Goal: Task Accomplishment & Management: Manage account settings

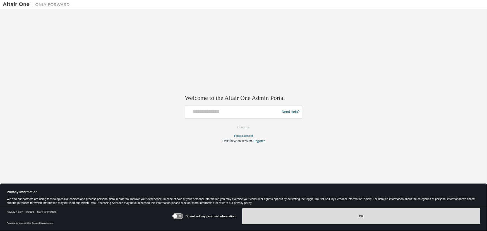
click at [363, 217] on button "OK" at bounding box center [361, 216] width 238 height 16
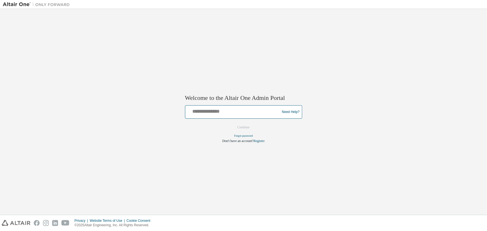
click at [257, 109] on input "text" at bounding box center [234, 111] width 92 height 8
type input "**********"
click at [248, 130] on button "Continue" at bounding box center [244, 127] width 24 height 8
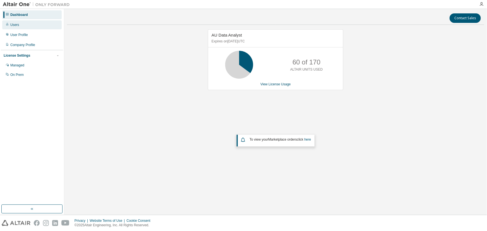
click at [15, 25] on div "Users" at bounding box center [14, 25] width 9 height 4
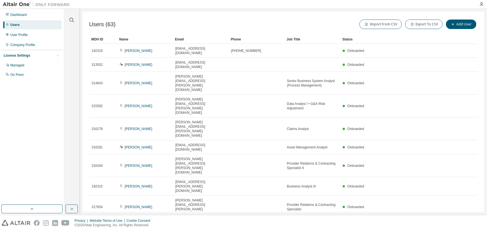
drag, startPoint x: 352, startPoint y: 185, endPoint x: 481, endPoint y: 140, distance: 136.7
click at [352, 185] on div "Users (63) Import From CSV Export To CSV Add User Clear Load Save Save As Field…" at bounding box center [283, 112] width 402 height 201
click at [70, 19] on icon "button" at bounding box center [71, 20] width 7 height 7
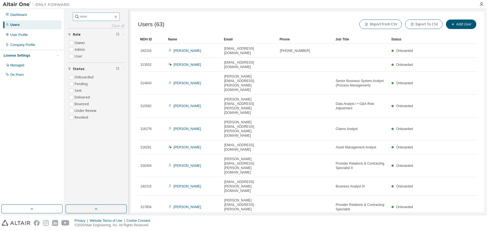
click at [86, 16] on input "text" at bounding box center [97, 17] width 34 height 6
click at [16, 25] on div "Users" at bounding box center [14, 25] width 9 height 4
click at [92, 16] on input "text" at bounding box center [97, 17] width 34 height 6
type input "******"
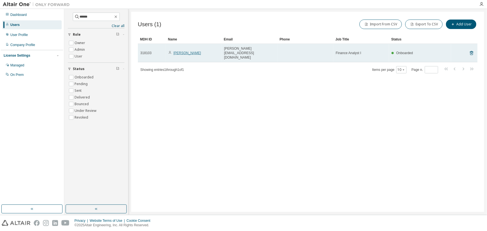
click at [189, 51] on link "Amanda Bolokofsky" at bounding box center [188, 53] width 28 height 4
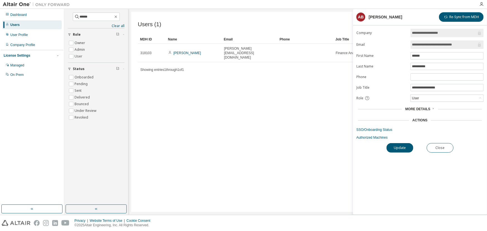
click at [429, 108] on span "More Details" at bounding box center [418, 109] width 25 height 4
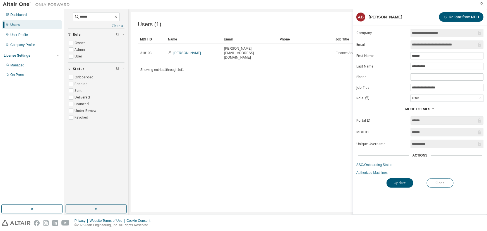
click at [372, 172] on link "Authorized Machines" at bounding box center [420, 173] width 127 height 4
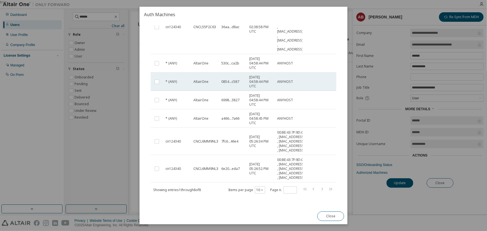
scroll to position [123, 0]
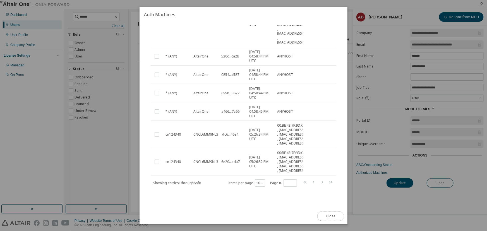
drag, startPoint x: 327, startPoint y: 218, endPoint x: 330, endPoint y: 217, distance: 3.2
click at [327, 218] on button "Close" at bounding box center [331, 216] width 27 height 9
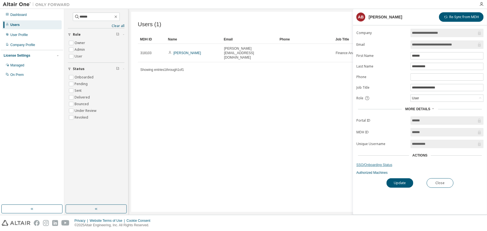
click at [385, 165] on link "SSO/Onboarding Status" at bounding box center [420, 165] width 127 height 4
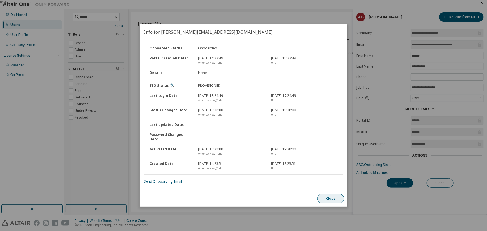
click at [333, 196] on button "Close" at bounding box center [331, 198] width 27 height 9
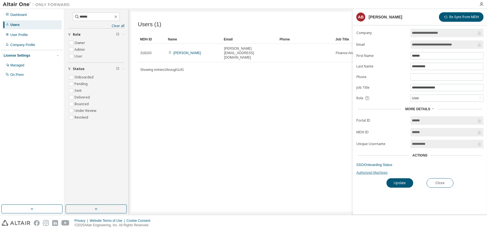
click at [361, 172] on link "Authorized Machines" at bounding box center [420, 173] width 127 height 4
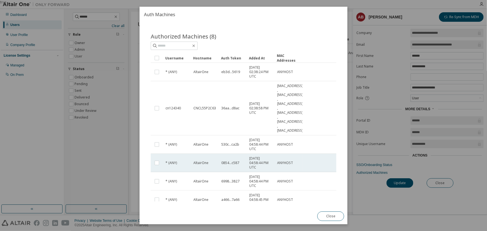
scroll to position [0, 0]
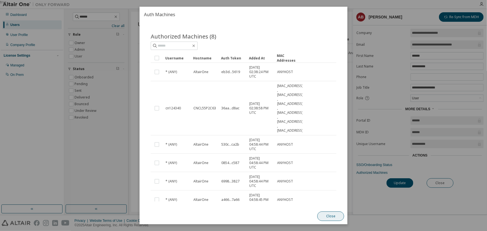
click at [331, 218] on button "Close" at bounding box center [331, 216] width 27 height 9
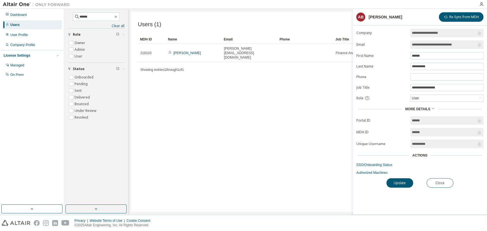
drag, startPoint x: 206, startPoint y: 155, endPoint x: 460, endPoint y: 123, distance: 256.2
click at [206, 155] on div "Users (1) Import From CSV Export To CSV Add User Clear Load Save Save As Field …" at bounding box center [307, 112] width 353 height 201
click at [366, 172] on link "Authorized Machines" at bounding box center [420, 173] width 127 height 4
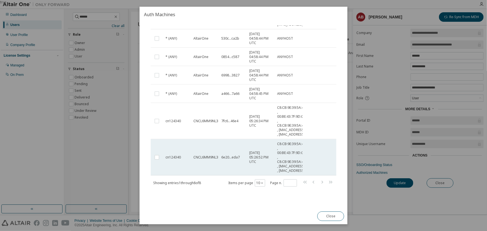
scroll to position [123, 0]
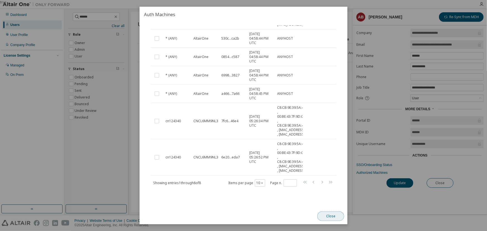
click at [334, 213] on button "Close" at bounding box center [331, 216] width 27 height 9
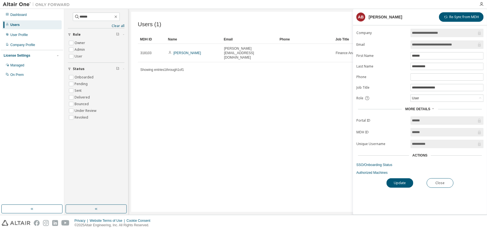
drag, startPoint x: 194, startPoint y: 138, endPoint x: 217, endPoint y: 145, distance: 23.7
click at [194, 138] on div "Users (1) Import From CSV Export To CSV Add User Clear Load Save Save As Field …" at bounding box center [307, 112] width 353 height 201
click at [439, 182] on button "Close" at bounding box center [440, 183] width 27 height 9
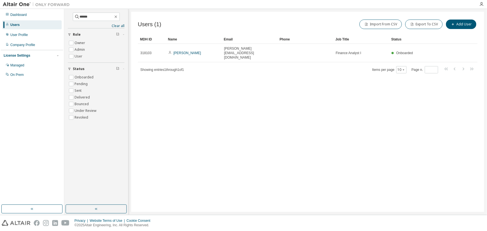
drag, startPoint x: 276, startPoint y: 127, endPoint x: 97, endPoint y: 7, distance: 215.4
click at [276, 127] on div "Users (1) Import From CSV Export To CSV Add User Clear Load Save Save As Field …" at bounding box center [307, 112] width 353 height 201
